Goal: Contribute content

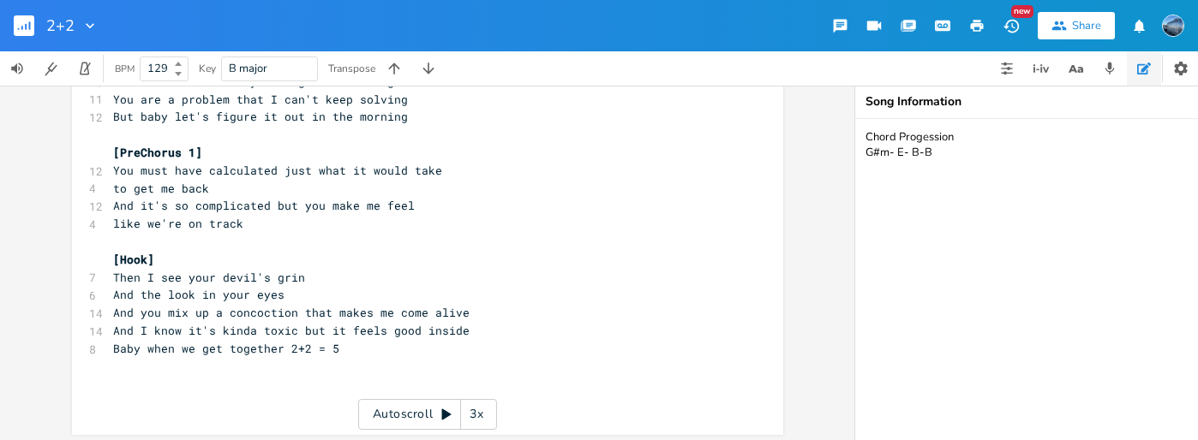
scroll to position [166, 0]
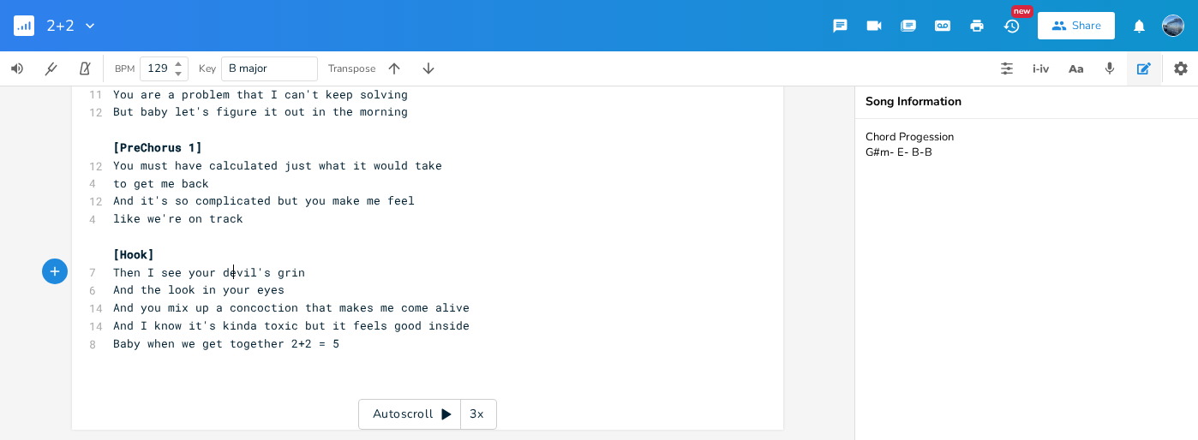
click at [229, 279] on pre "Then I see your devil's grin" at bounding box center [419, 273] width 619 height 18
type textarea "evil"
click at [255, 272] on span "Then I see your evil's grin" at bounding box center [205, 272] width 185 height 15
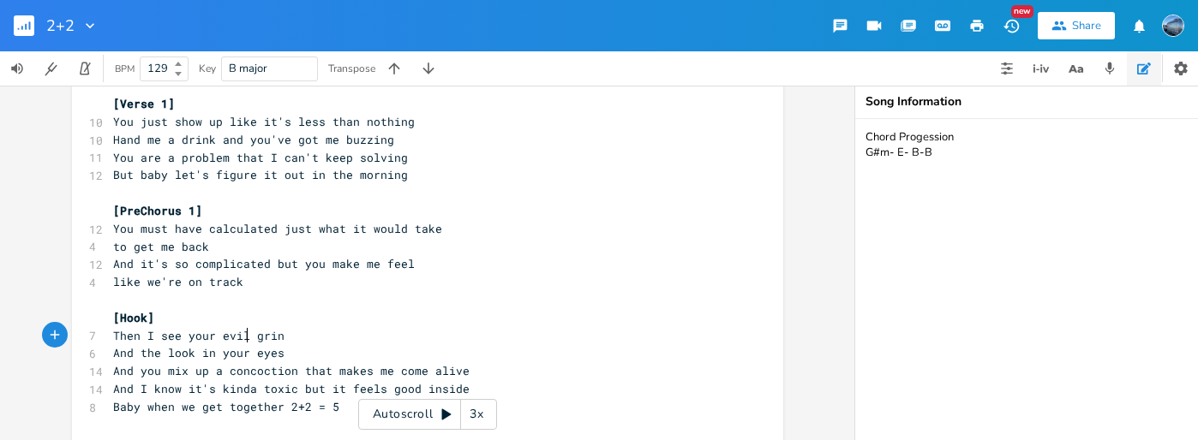
scroll to position [110, 0]
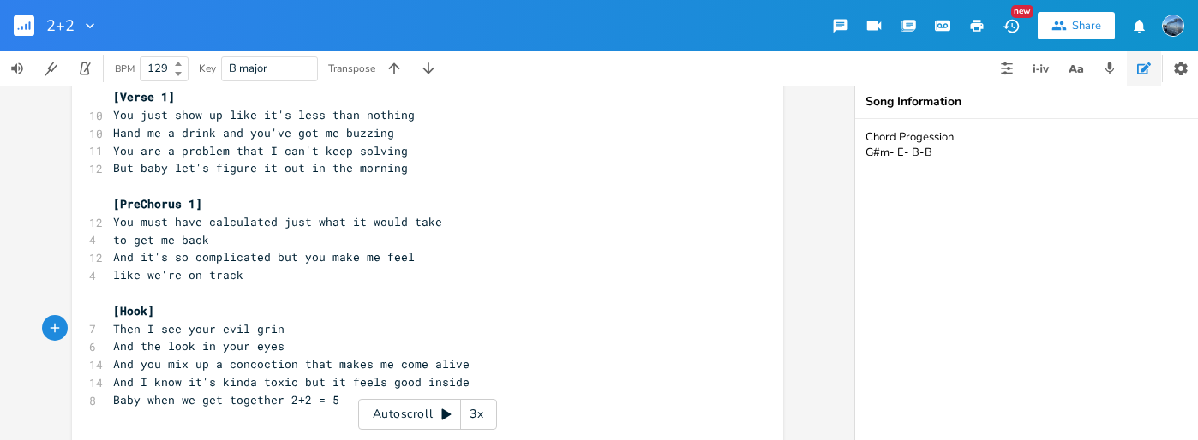
click at [428, 341] on pre "And the look in your eyes" at bounding box center [419, 347] width 619 height 18
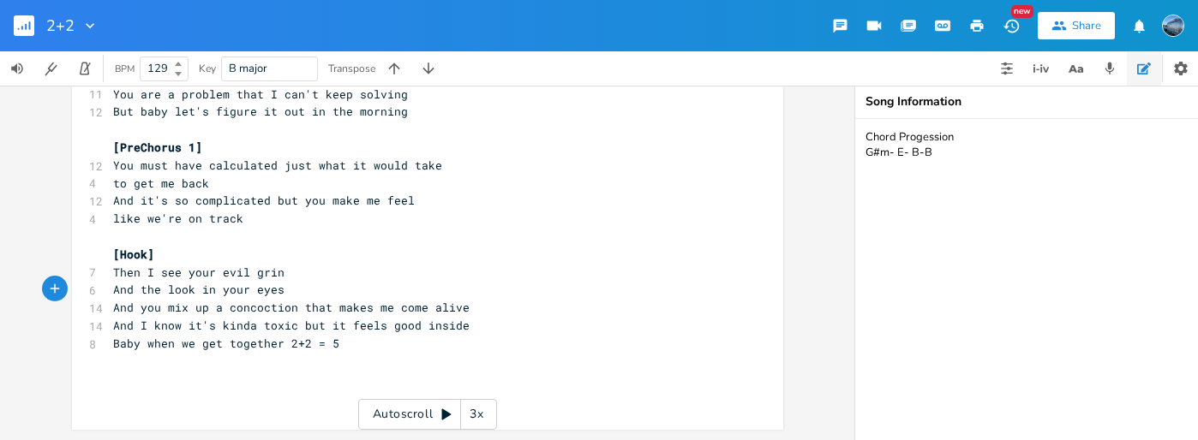
scroll to position [165, 0]
drag, startPoint x: 256, startPoint y: 328, endPoint x: 182, endPoint y: 326, distance: 73.7
click at [182, 327] on span "And I know it's kinda toxic but it feels good inside" at bounding box center [291, 326] width 356 height 15
type textarea "this is"
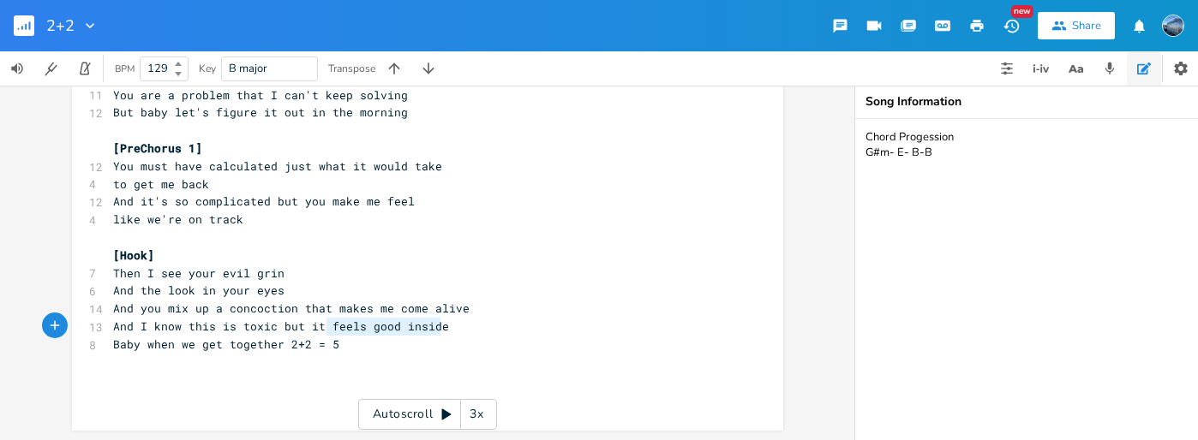
drag, startPoint x: 440, startPoint y: 325, endPoint x: 321, endPoint y: 323, distance: 118.2
click at [321, 323] on pre "And I know this is toxic but it feels good inside" at bounding box center [419, 327] width 619 height 18
type textarea "brings me back to life"
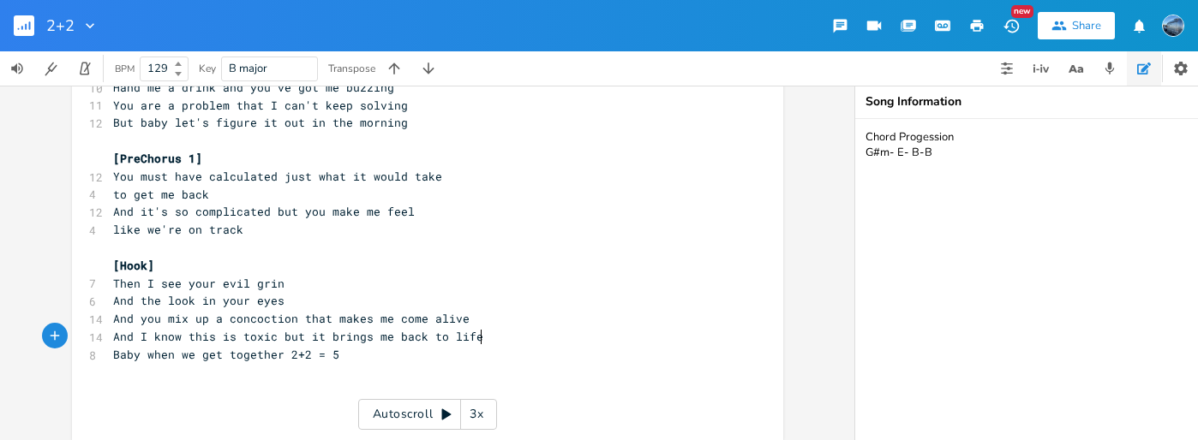
scroll to position [166, 0]
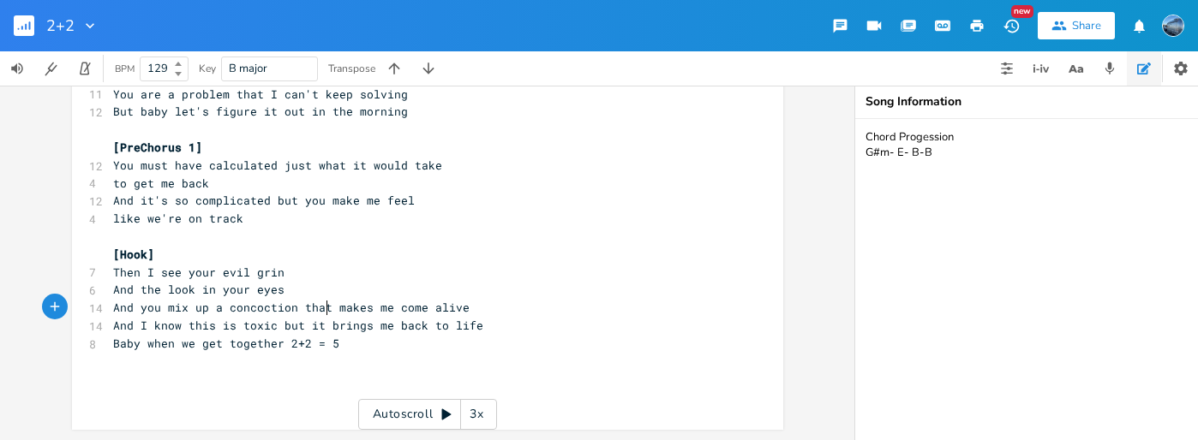
click at [322, 307] on span "And you mix up a concoction that makes me come alive" at bounding box center [291, 307] width 356 height 15
type textarea "just"
